Goal: Information Seeking & Learning: Learn about a topic

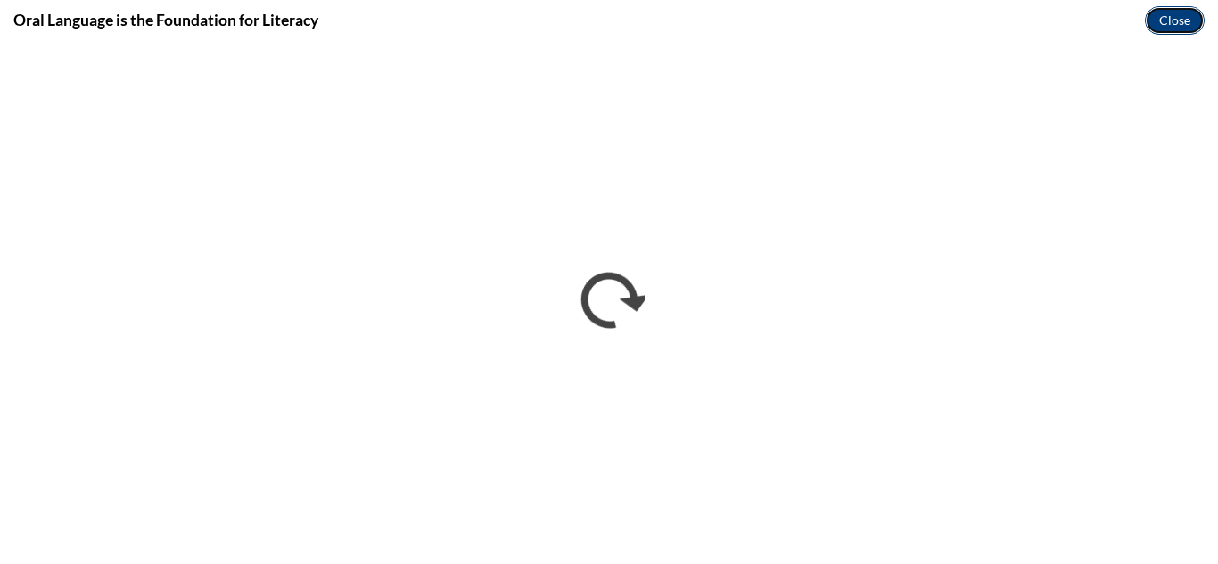
click at [1177, 27] on button "Close" at bounding box center [1175, 20] width 60 height 29
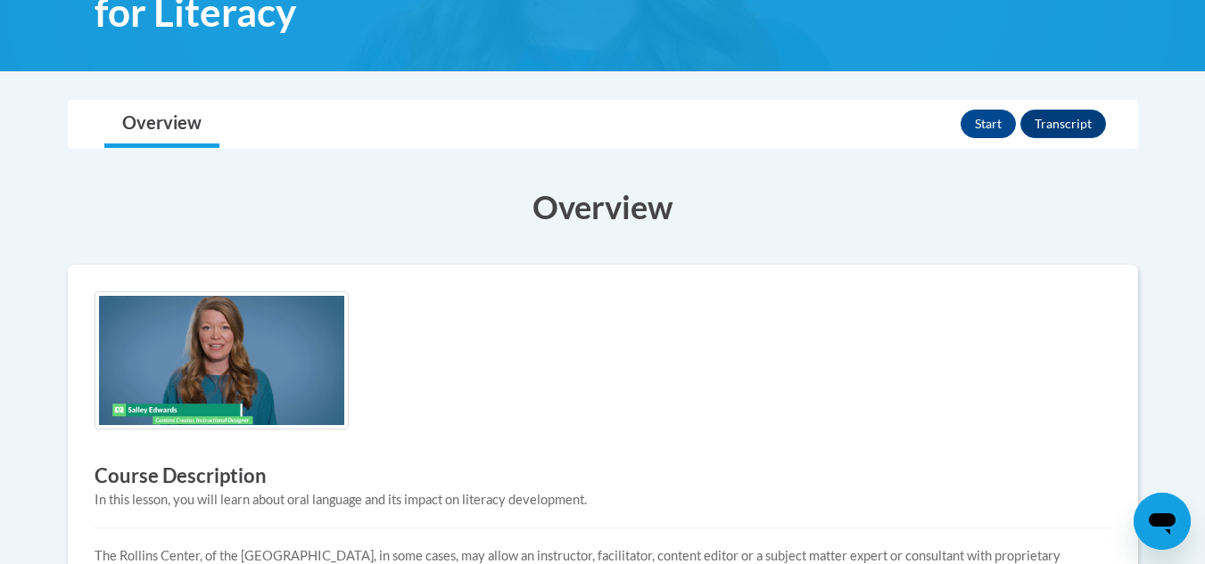
scroll to position [330, 0]
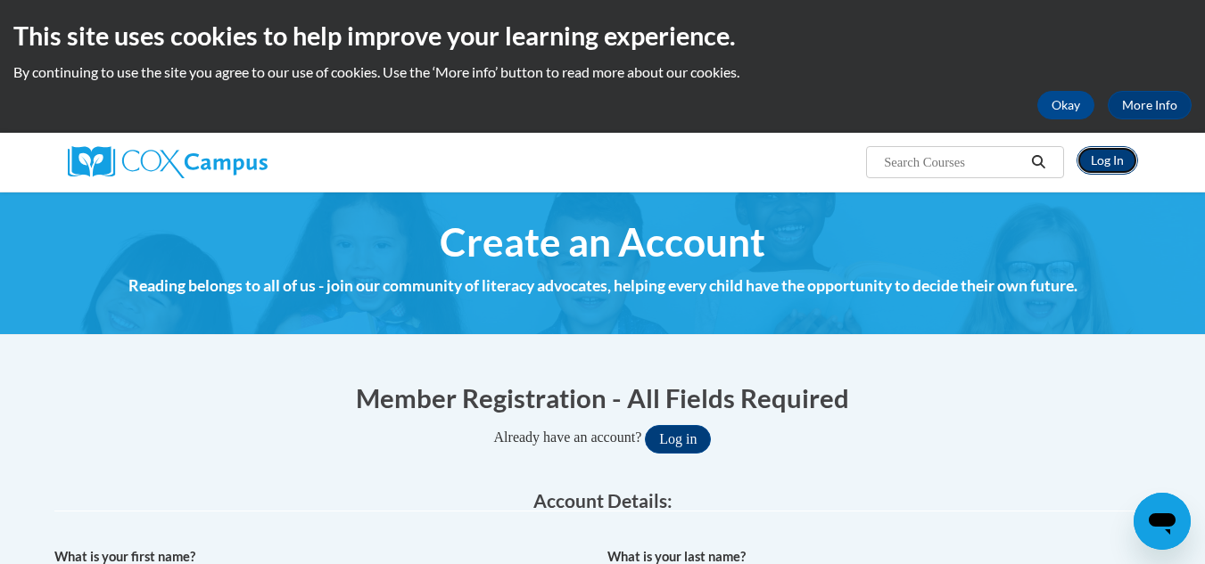
click at [1116, 162] on link "Log In" at bounding box center [1107, 160] width 62 height 29
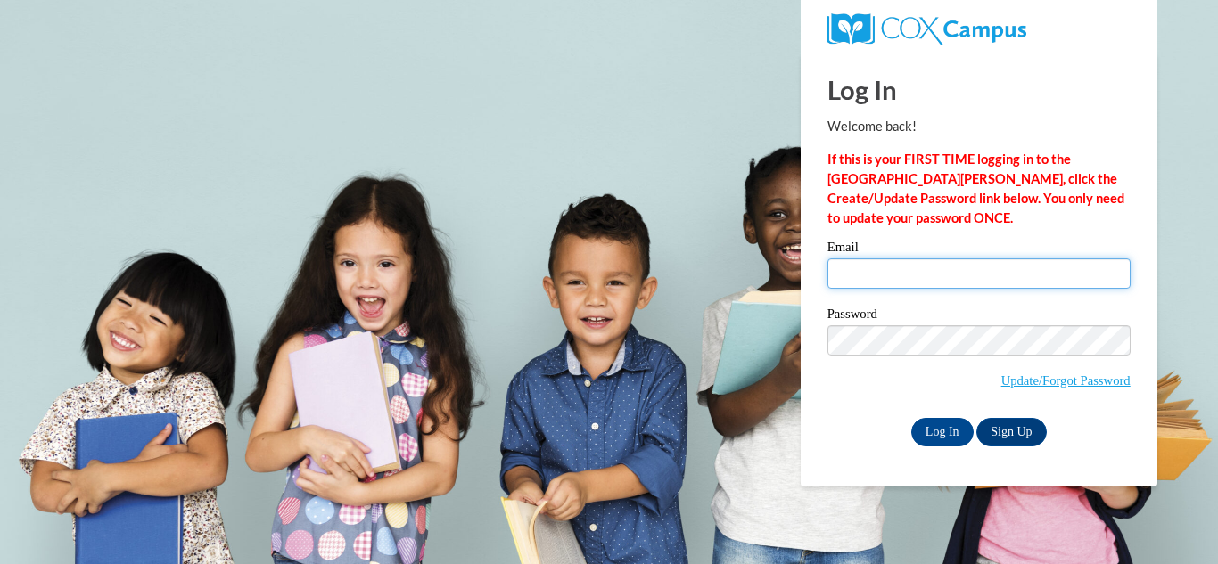
click at [1020, 277] on input "Email" at bounding box center [978, 274] width 303 height 30
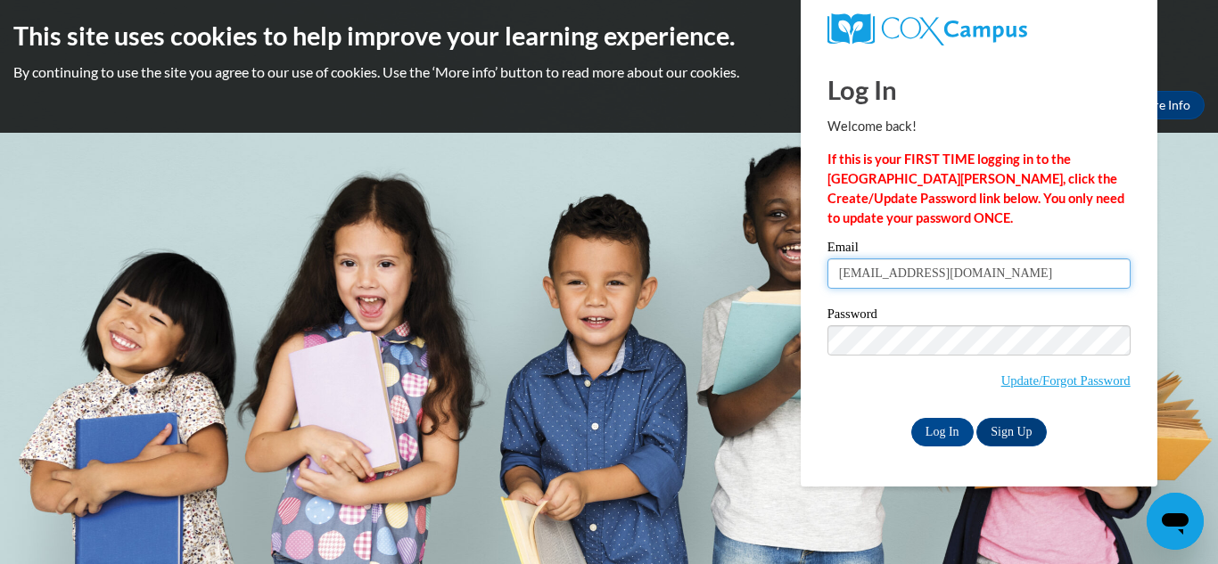
type input "kdajahlemon0904@gmail.com"
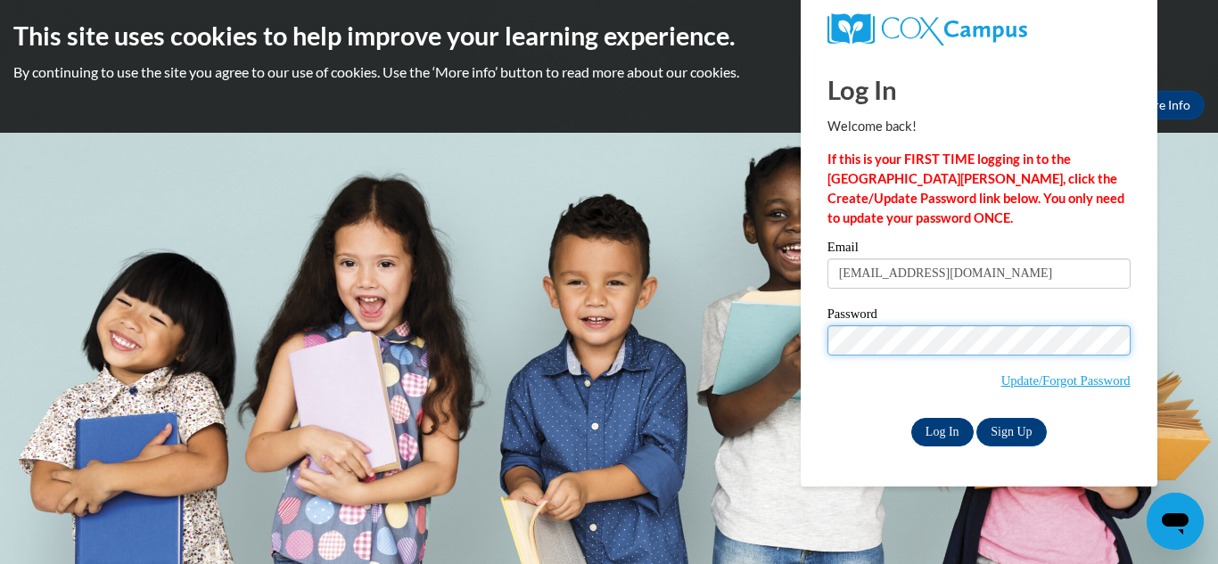
click at [941, 432] on input "Log In" at bounding box center [942, 432] width 62 height 29
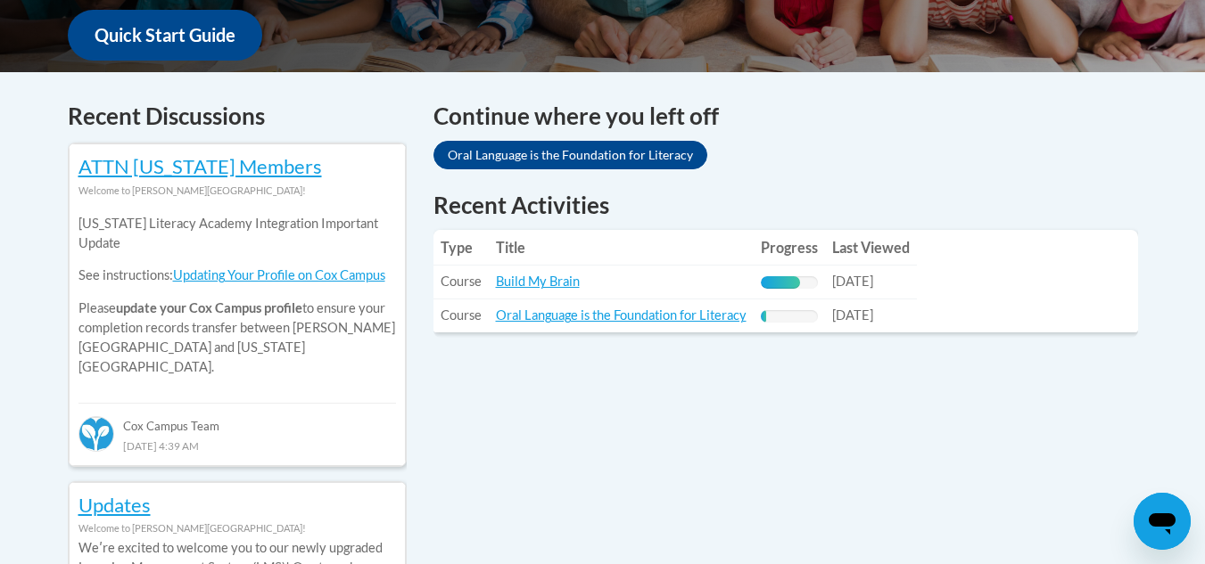
scroll to position [695, 0]
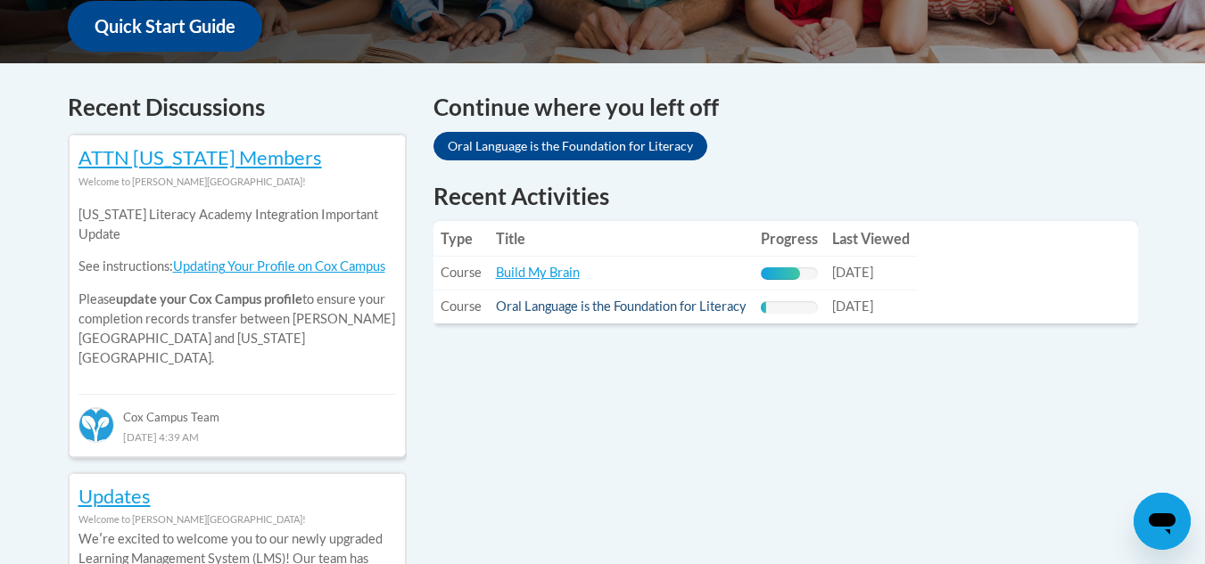
click at [688, 313] on link "Oral Language is the Foundation for Literacy" at bounding box center [621, 306] width 251 height 15
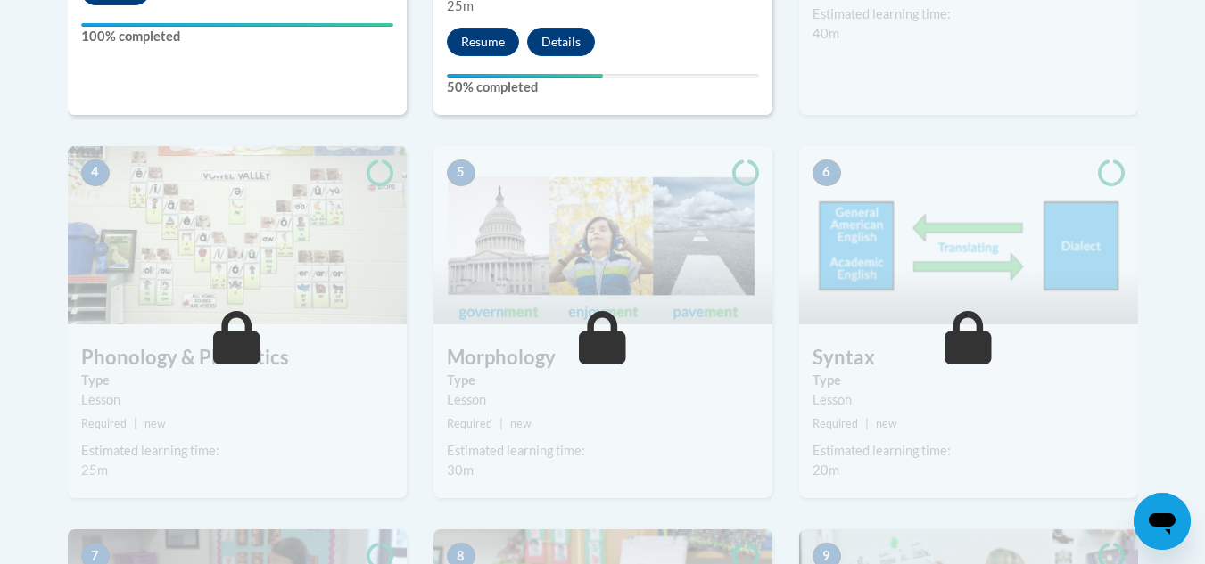
scroll to position [937, 0]
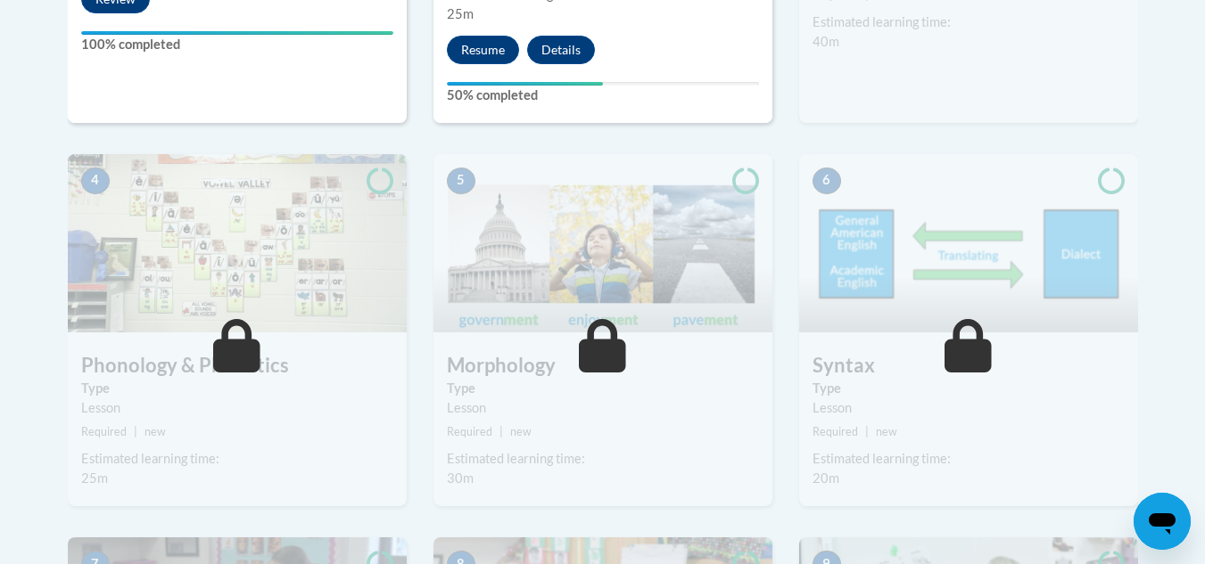
click at [763, 243] on img at bounding box center [602, 243] width 339 height 178
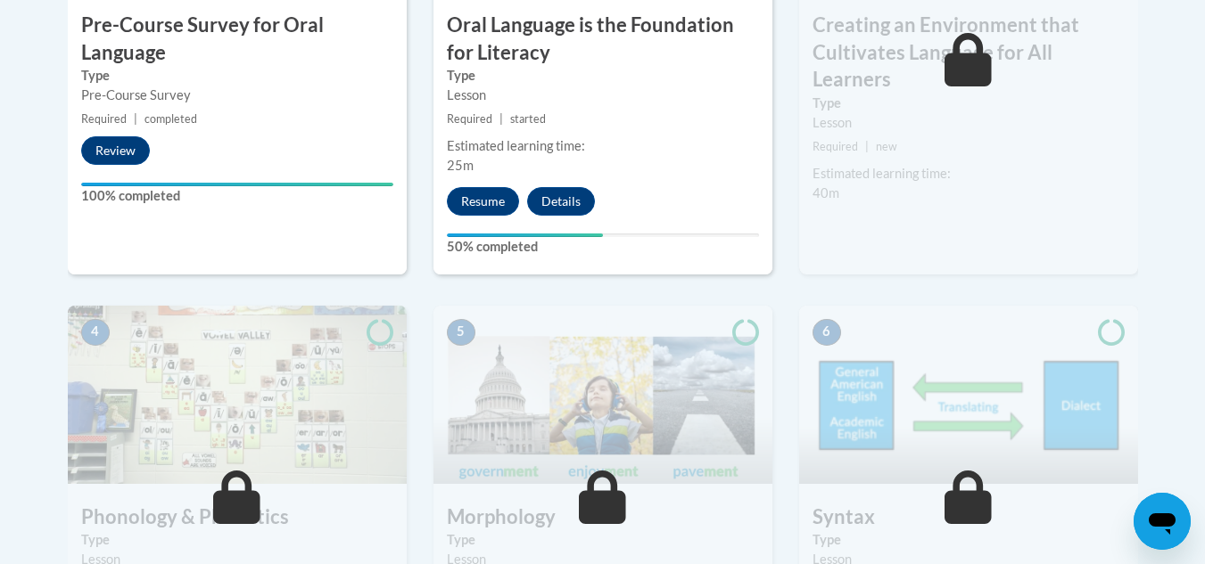
scroll to position [794, 0]
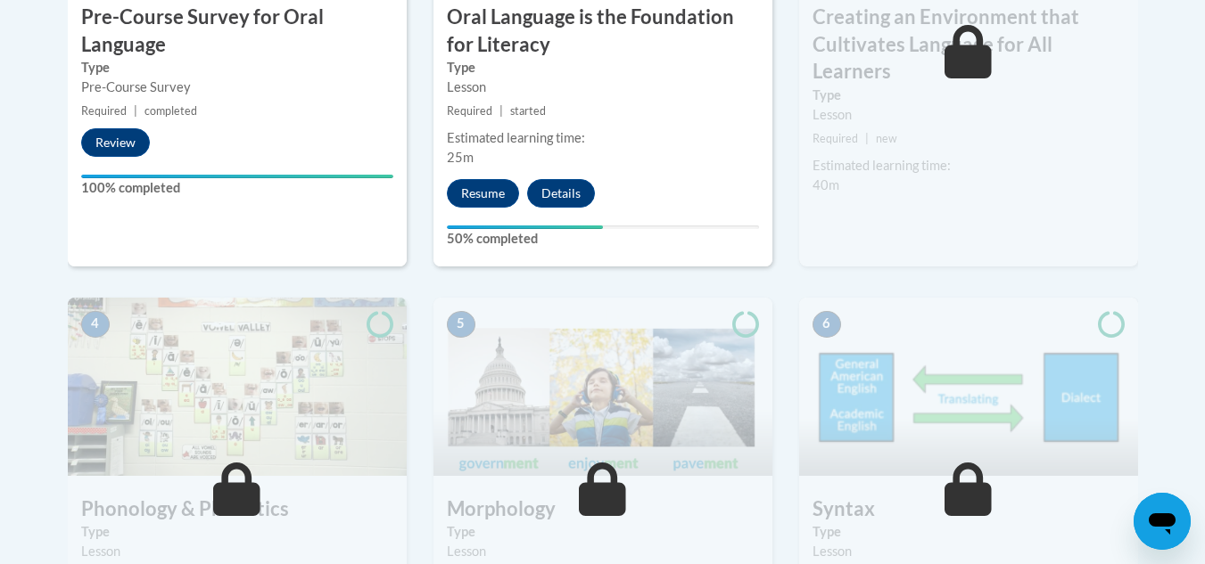
click at [758, 339] on span at bounding box center [745, 326] width 53 height 30
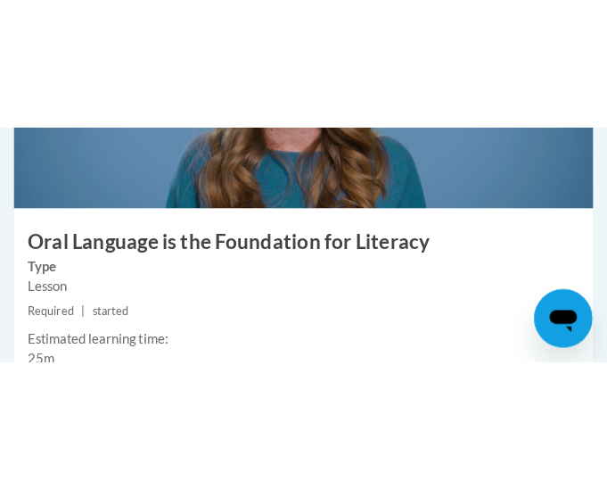
scroll to position [1337, 0]
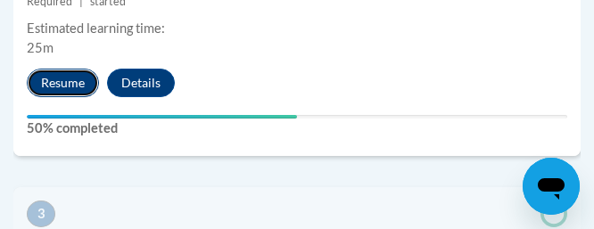
click at [55, 81] on button "Resume" at bounding box center [63, 83] width 72 height 29
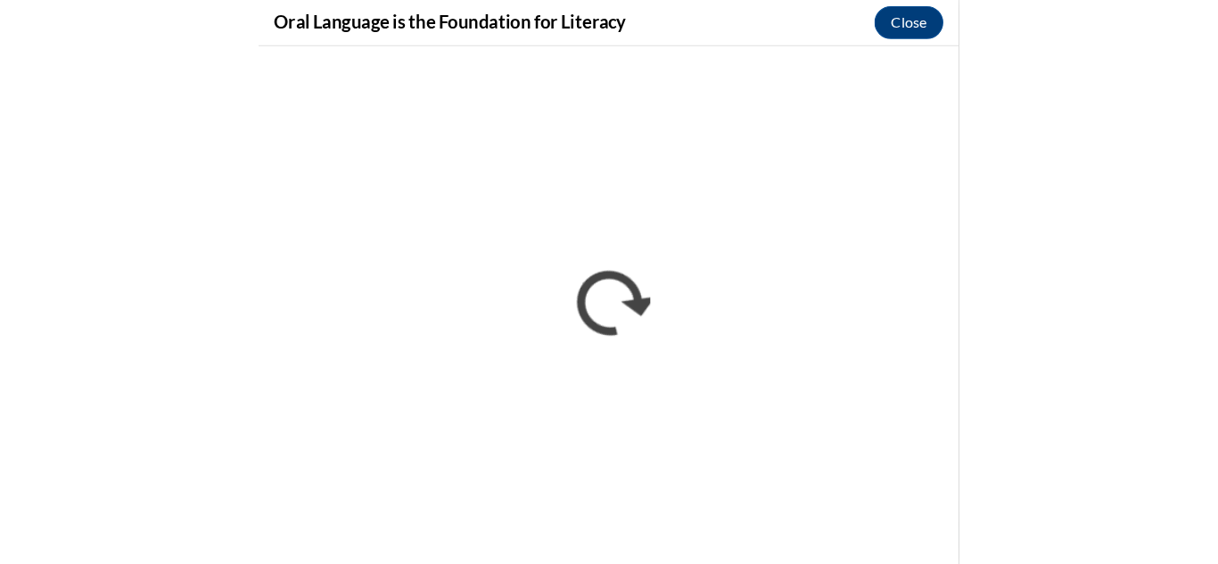
scroll to position [0, 0]
